Goal: Task Accomplishment & Management: Manage account settings

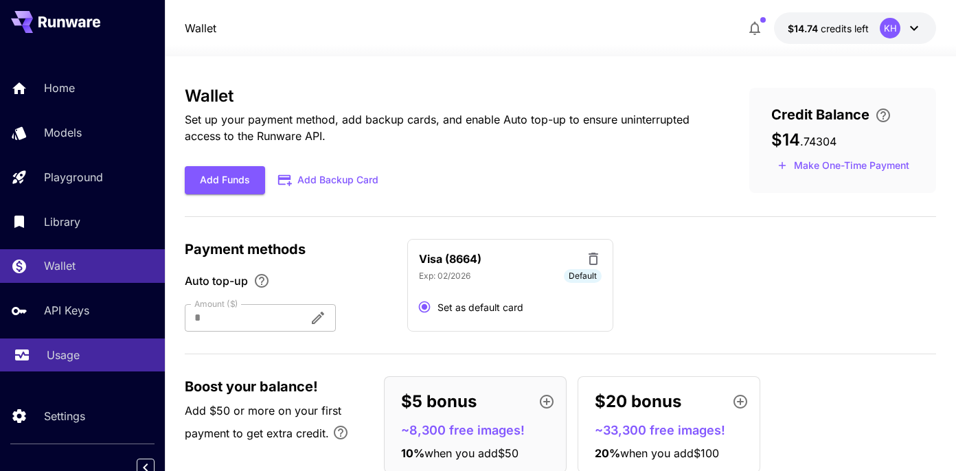
click at [58, 363] on p "Usage" at bounding box center [63, 355] width 33 height 16
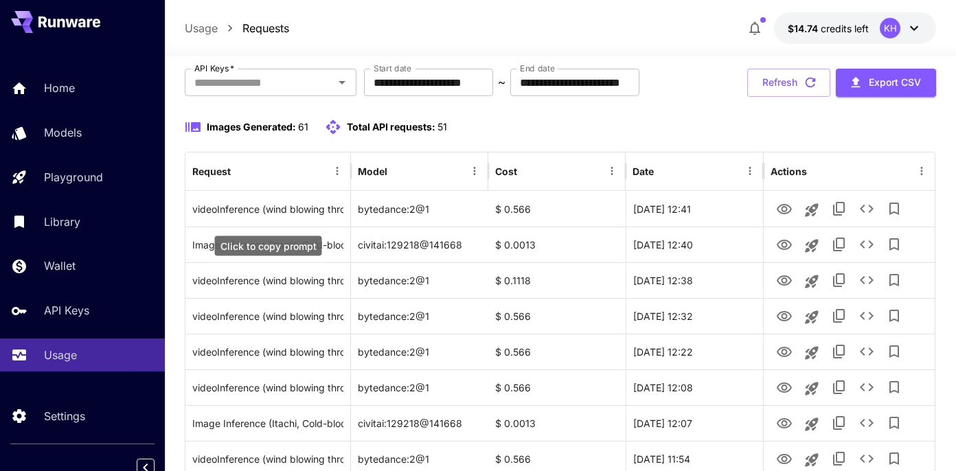
scroll to position [81, 0]
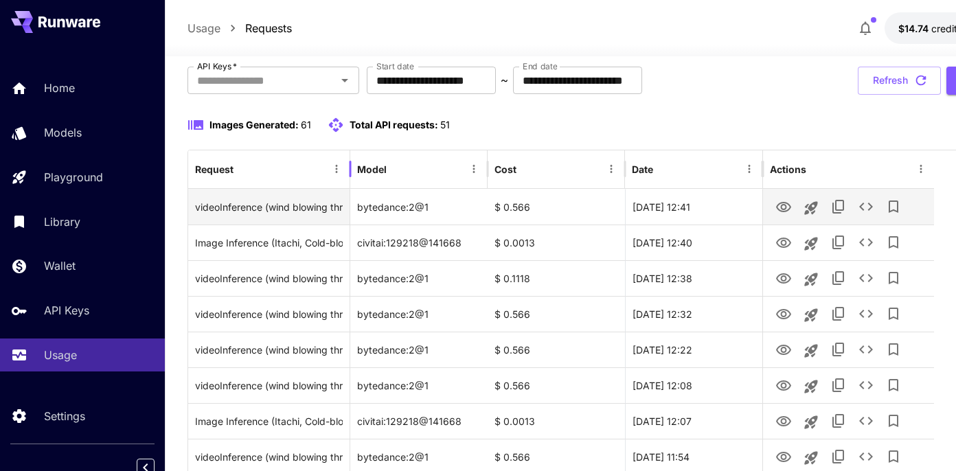
drag, startPoint x: 348, startPoint y: 164, endPoint x: 348, endPoint y: 196, distance: 32.3
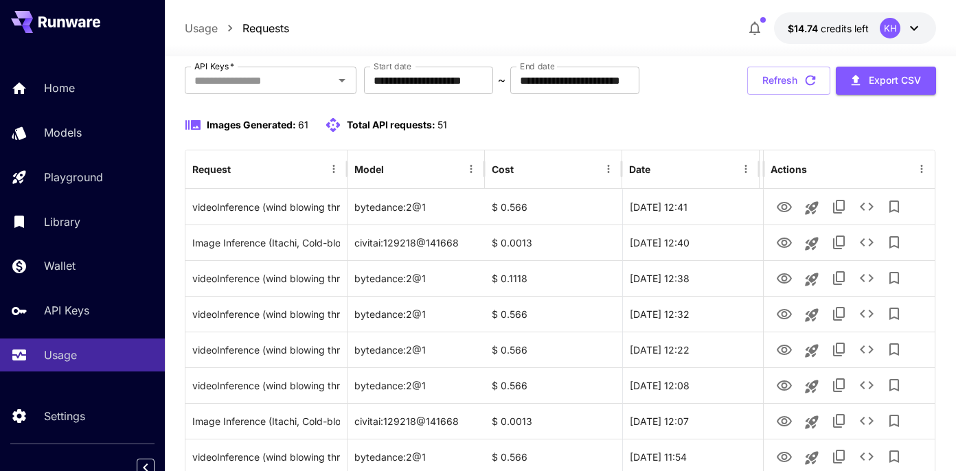
click at [682, 122] on div "Images Generated: 61 Total API requests: 51" at bounding box center [561, 125] width 752 height 16
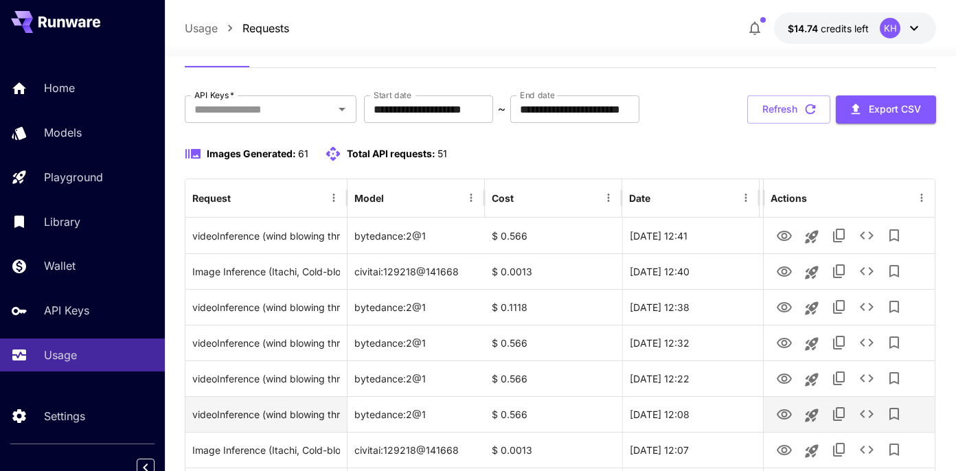
scroll to position [0, 0]
